Goal: Go to known website: Access a specific website the user already knows

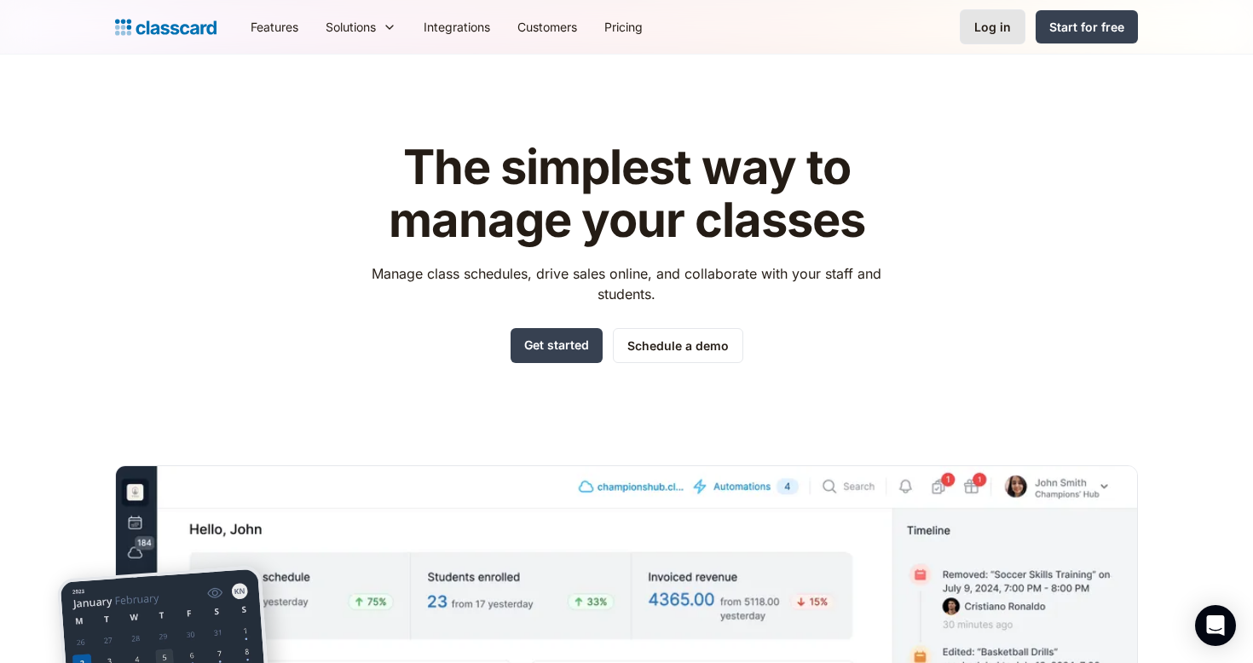
click at [995, 31] on div "Log in" at bounding box center [992, 27] width 37 height 18
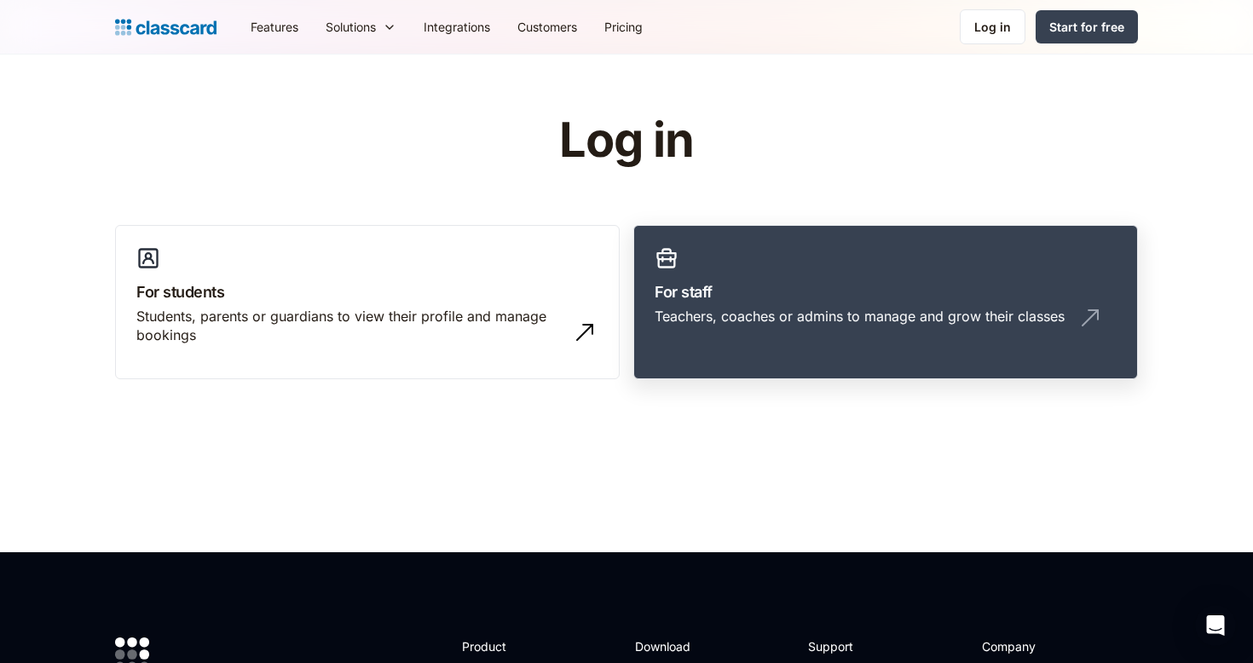
click at [903, 306] on link "For staff Teachers, coaches or admins to manage and grow their classes" at bounding box center [885, 302] width 505 height 155
